Goal: Find specific page/section: Find specific page/section

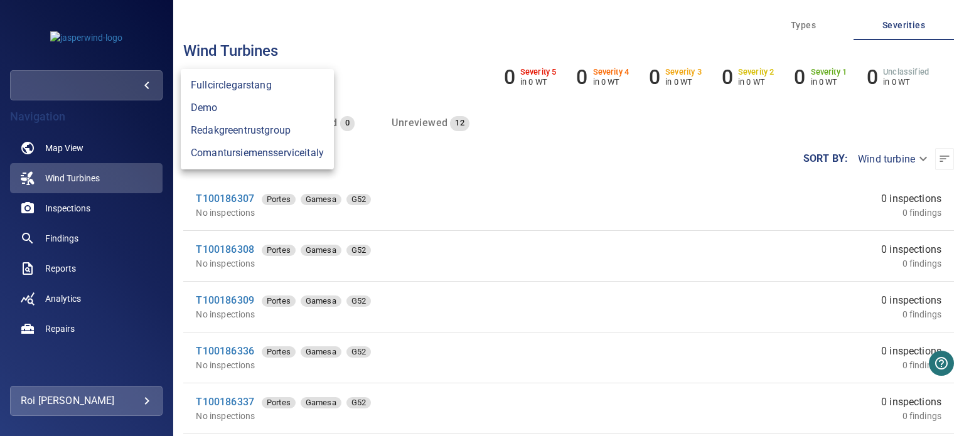
scroll to position [326, 0]
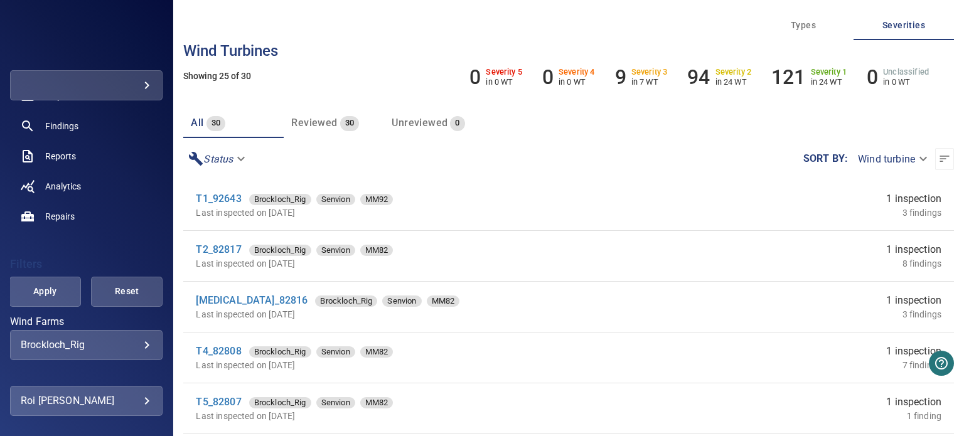
scroll to position [188, 0]
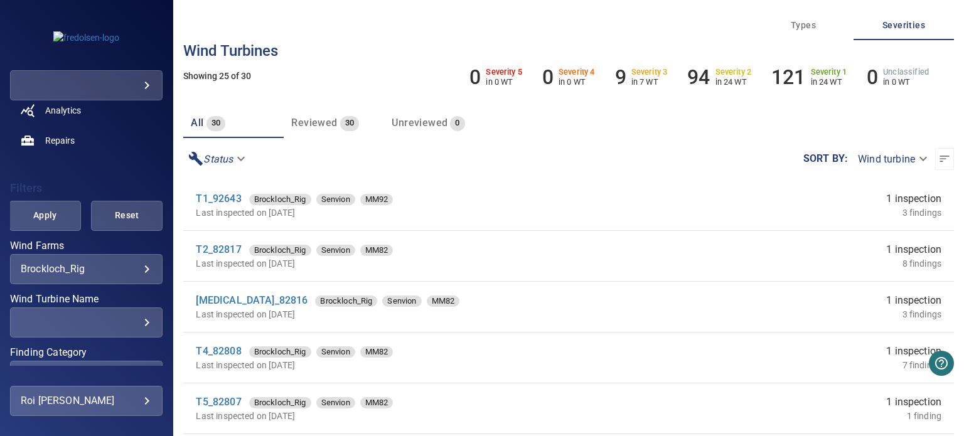
click at [136, 263] on body "**********" at bounding box center [482, 218] width 964 height 436
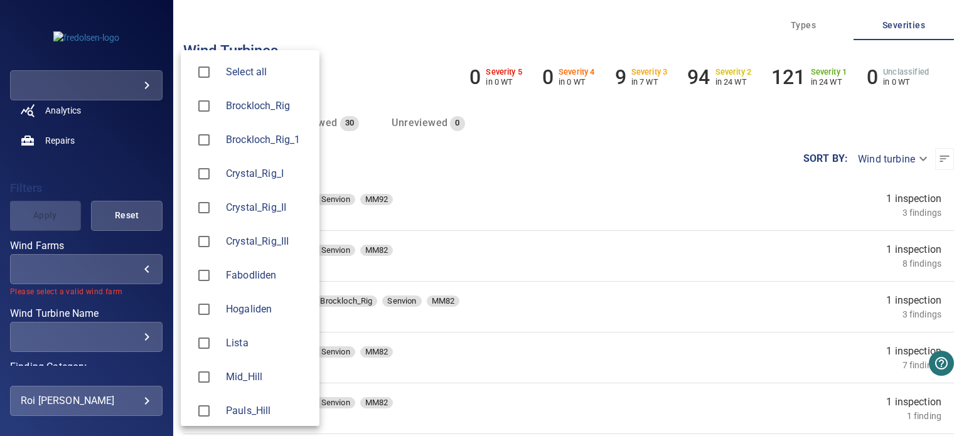
type input "**********"
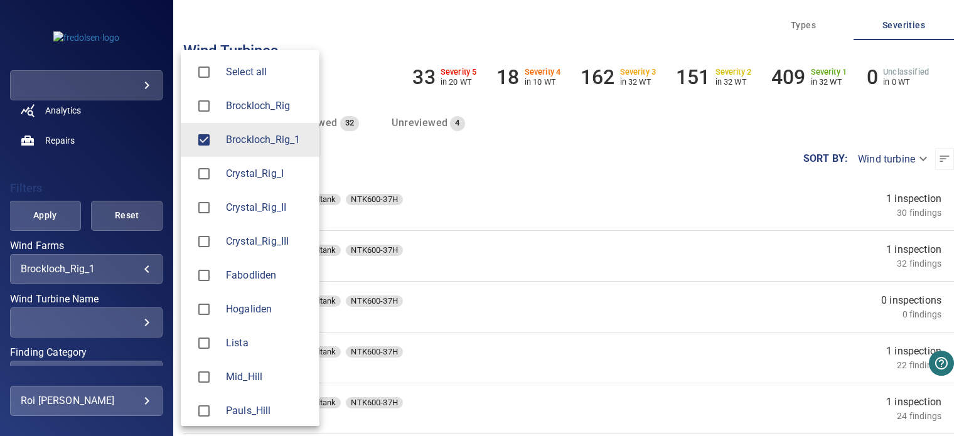
click at [50, 364] on div at bounding box center [482, 218] width 964 height 436
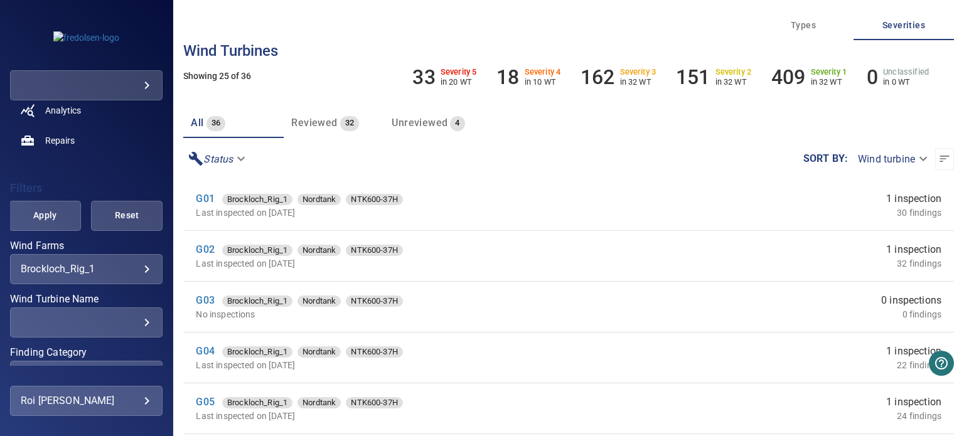
click at [72, 359] on div "Finding Category ​ ​" at bounding box center [86, 369] width 153 height 43
click at [71, 362] on div "​ ​" at bounding box center [86, 376] width 153 height 30
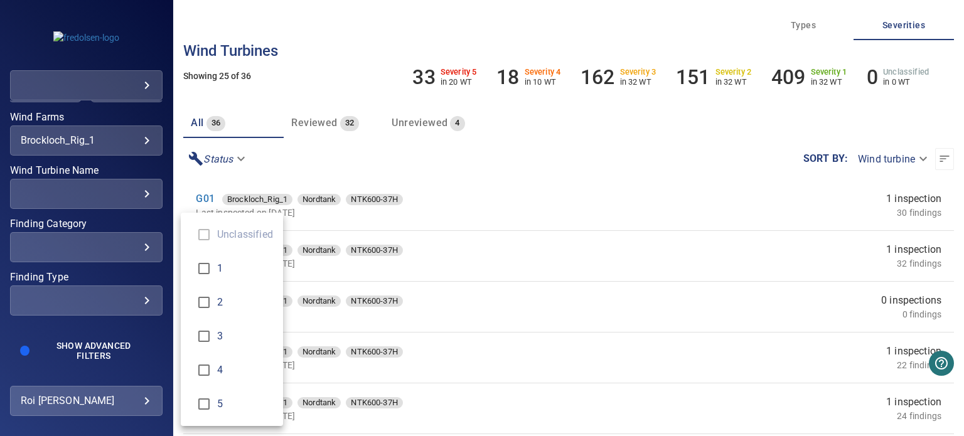
click at [85, 230] on div "Finding Category" at bounding box center [482, 218] width 964 height 436
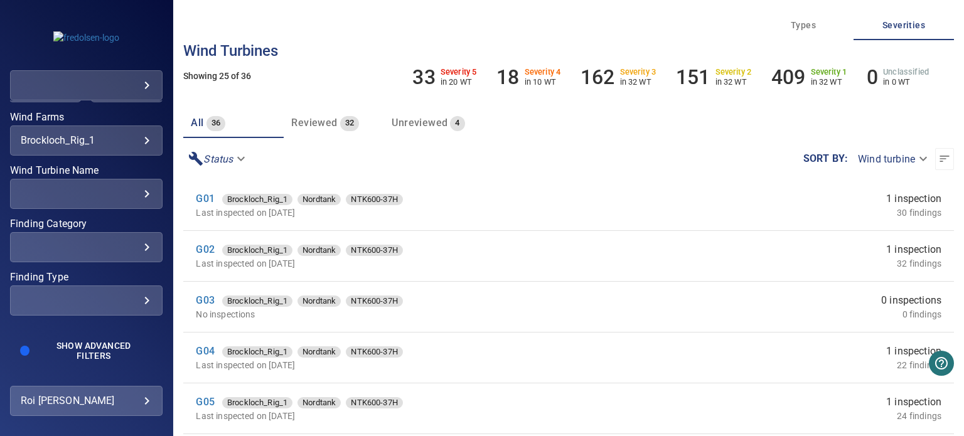
click at [115, 241] on div "​" at bounding box center [86, 247] width 131 height 12
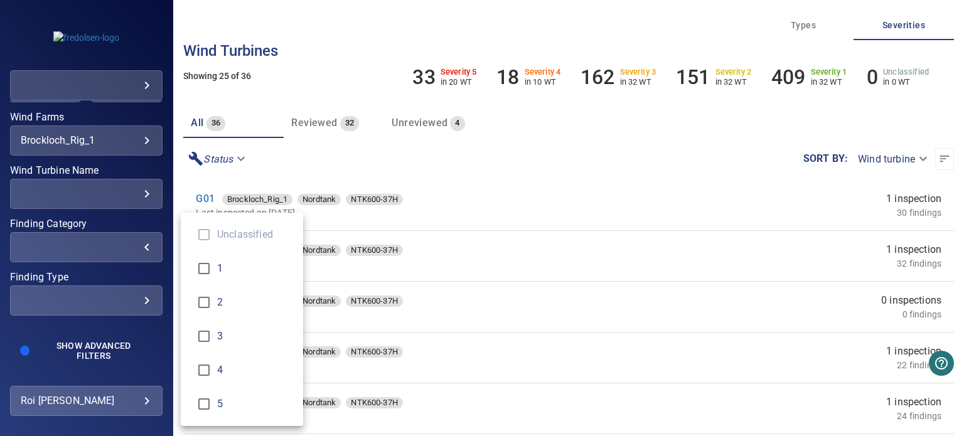
type input "*"
click at [61, 371] on div "Finding Category" at bounding box center [482, 218] width 964 height 436
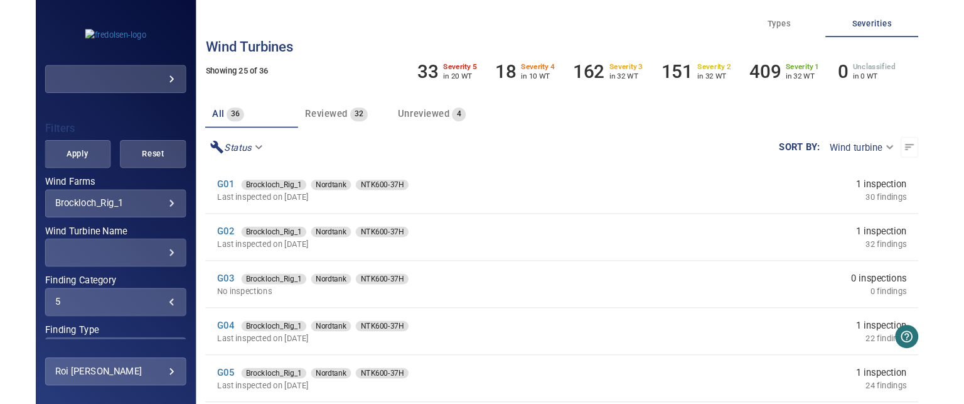
scroll to position [67, 0]
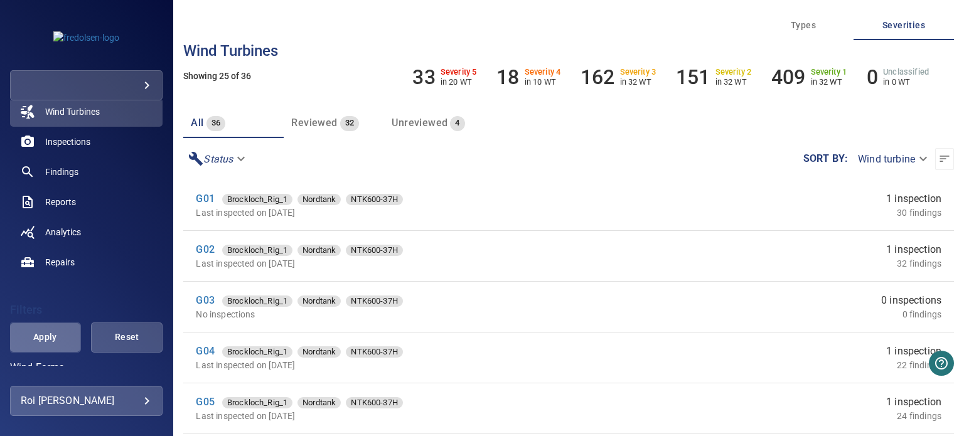
click at [51, 346] on button "Apply" at bounding box center [45, 338] width 72 height 30
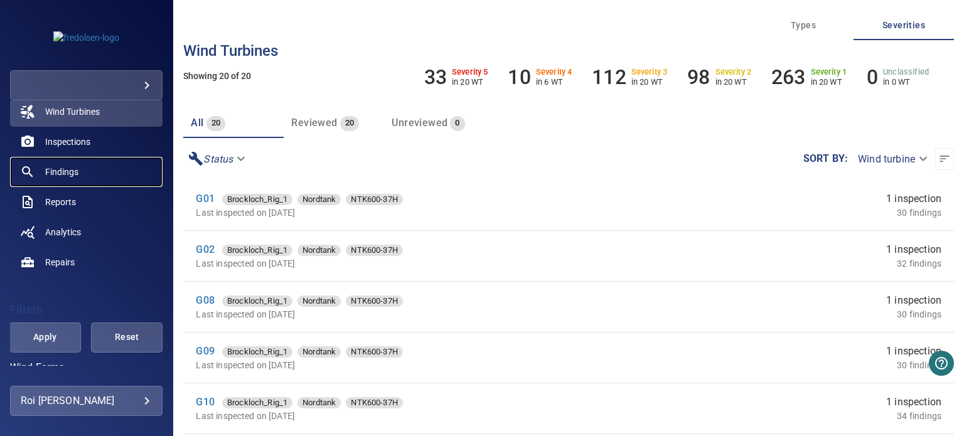
click at [67, 173] on span "Findings" at bounding box center [61, 172] width 33 height 13
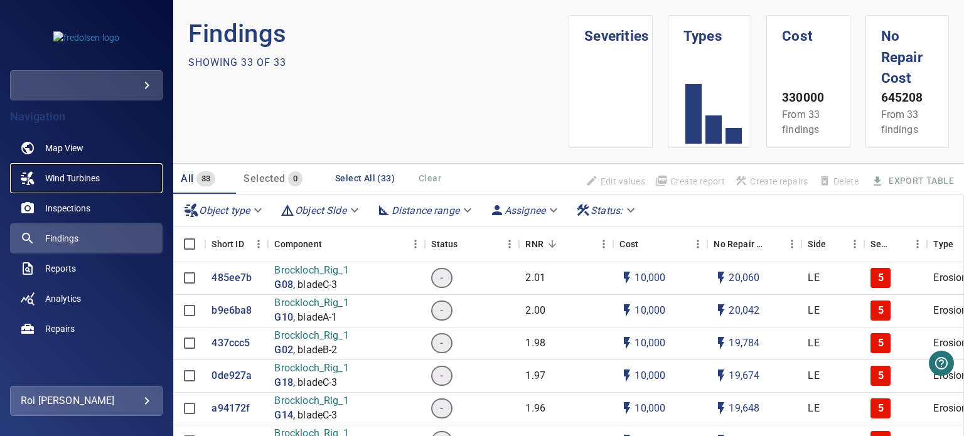
click at [67, 176] on span "Wind Turbines" at bounding box center [72, 178] width 55 height 13
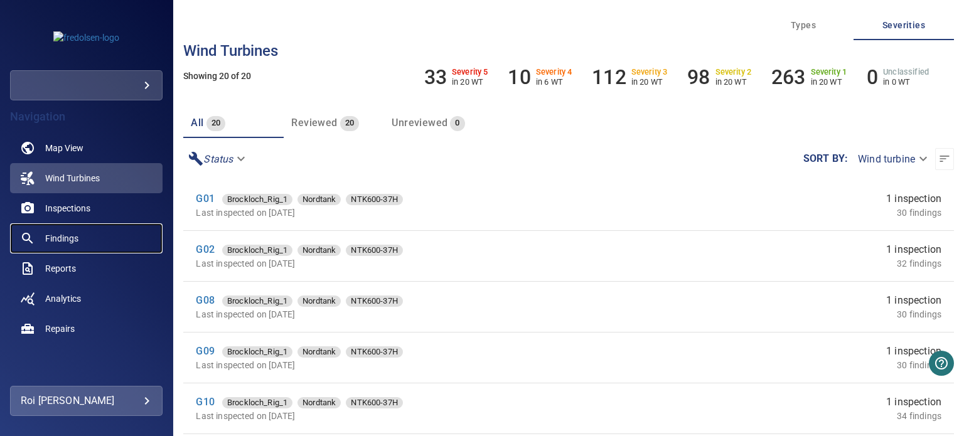
click at [53, 240] on span "Findings" at bounding box center [61, 238] width 33 height 13
